Goal: Find specific page/section: Find specific page/section

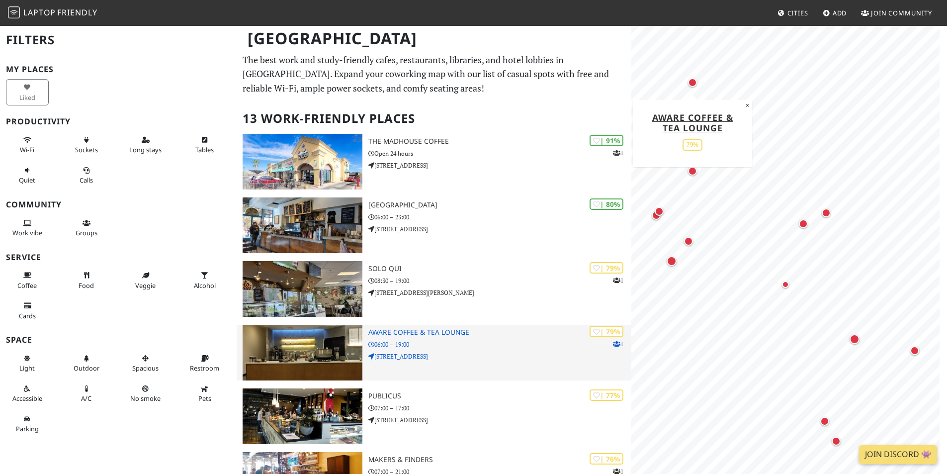
click at [283, 348] on img at bounding box center [303, 353] width 120 height 56
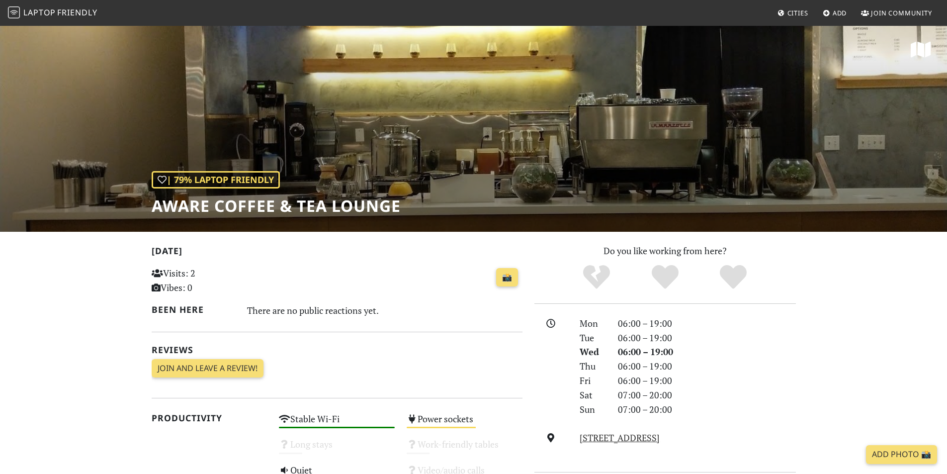
click at [408, 149] on div "| 79% Laptop Friendly Aware Coffee & Tea Lounge" at bounding box center [473, 128] width 947 height 207
click at [379, 141] on div "| 79% Laptop Friendly Aware Coffee & Tea Lounge" at bounding box center [473, 128] width 947 height 207
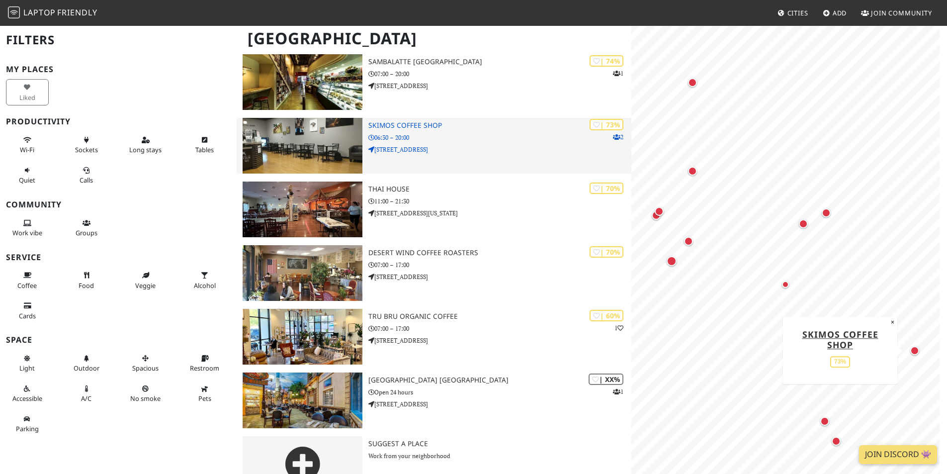
scroll to position [551, 0]
